Goal: Information Seeking & Learning: Learn about a topic

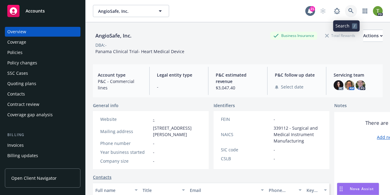
click at [345, 11] on link at bounding box center [351, 11] width 12 height 12
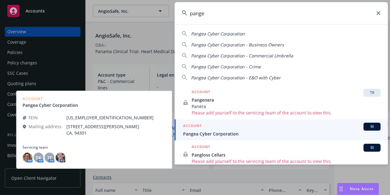
type input "pange"
click at [212, 130] on div "ACCOUNT BI" at bounding box center [282, 127] width 198 height 8
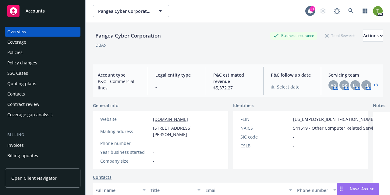
click at [29, 52] on div "Policies" at bounding box center [42, 53] width 71 height 10
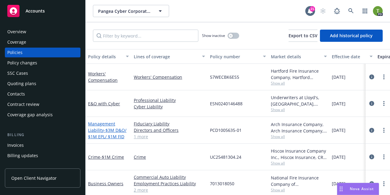
click at [99, 129] on link "Management Liability - $3M D&O/ $1M EPL/ $1M FID" at bounding box center [107, 130] width 38 height 19
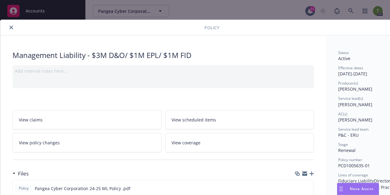
scroll to position [61, 0]
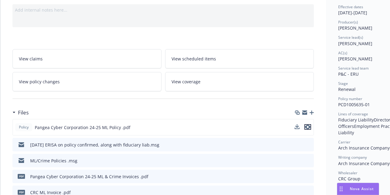
click at [308, 126] on icon "preview file" at bounding box center [307, 127] width 5 height 4
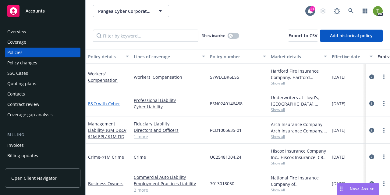
click at [109, 105] on link "E&O with Cyber" at bounding box center [104, 104] width 32 height 6
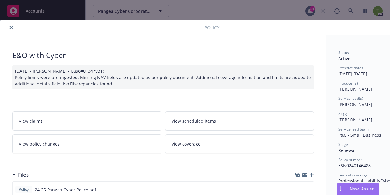
scroll to position [30, 0]
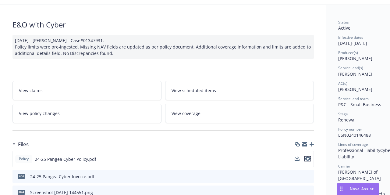
click at [306, 157] on icon "preview file" at bounding box center [307, 158] width 5 height 4
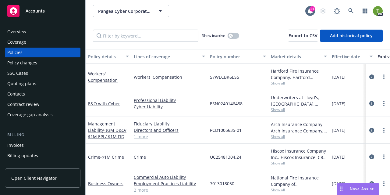
click at [26, 30] on div "Overview" at bounding box center [42, 32] width 71 height 10
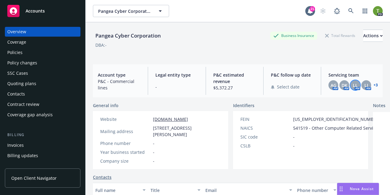
click at [353, 84] on span "LL" at bounding box center [355, 85] width 5 height 6
click at [365, 83] on div "LI" at bounding box center [366, 85] width 10 height 10
click at [374, 84] on link "+ 3" at bounding box center [376, 85] width 4 height 4
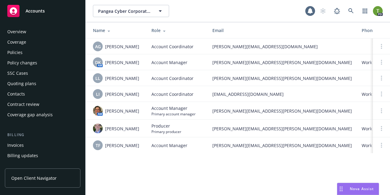
scroll to position [192, 0]
